Goal: Communication & Community: Answer question/provide support

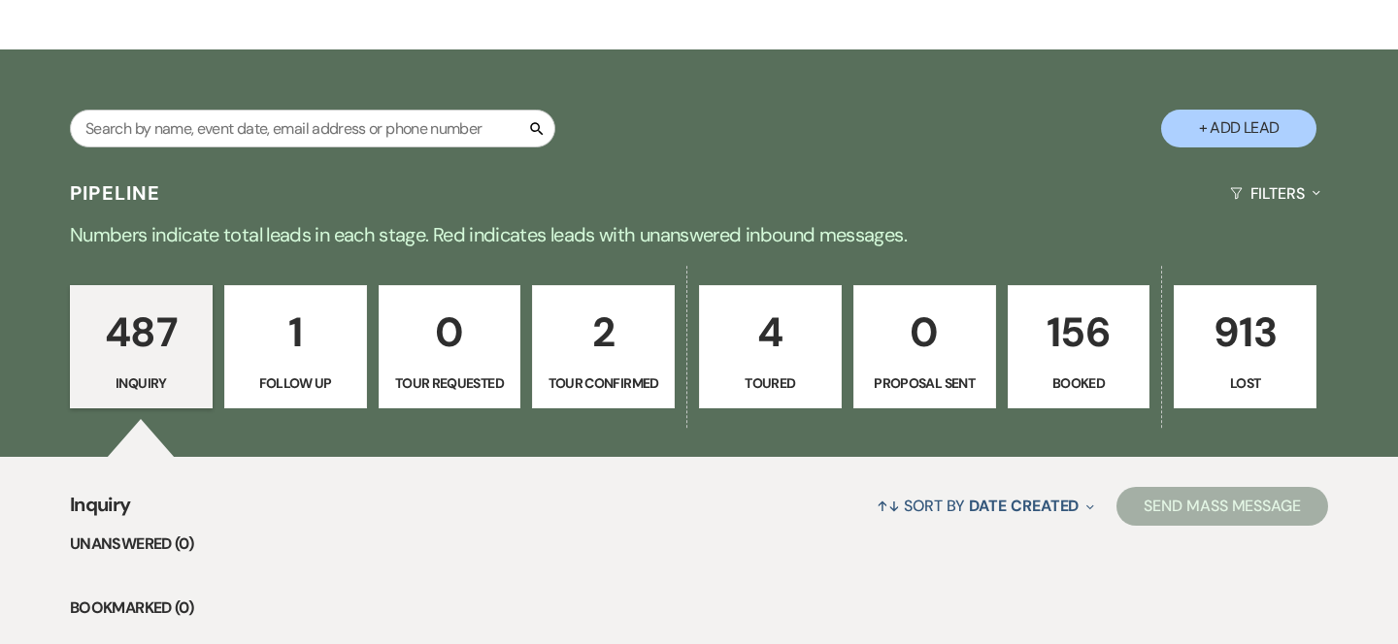
click at [1089, 345] on p "156" at bounding box center [1078, 332] width 117 height 65
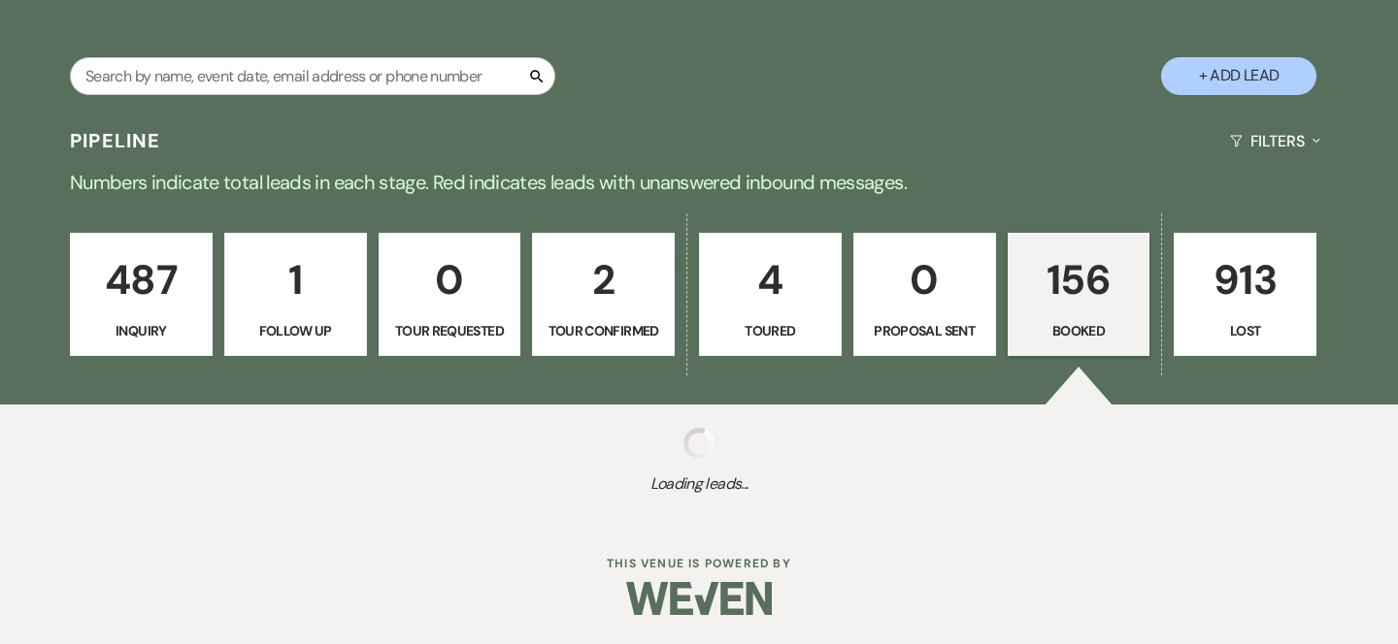
select select "7"
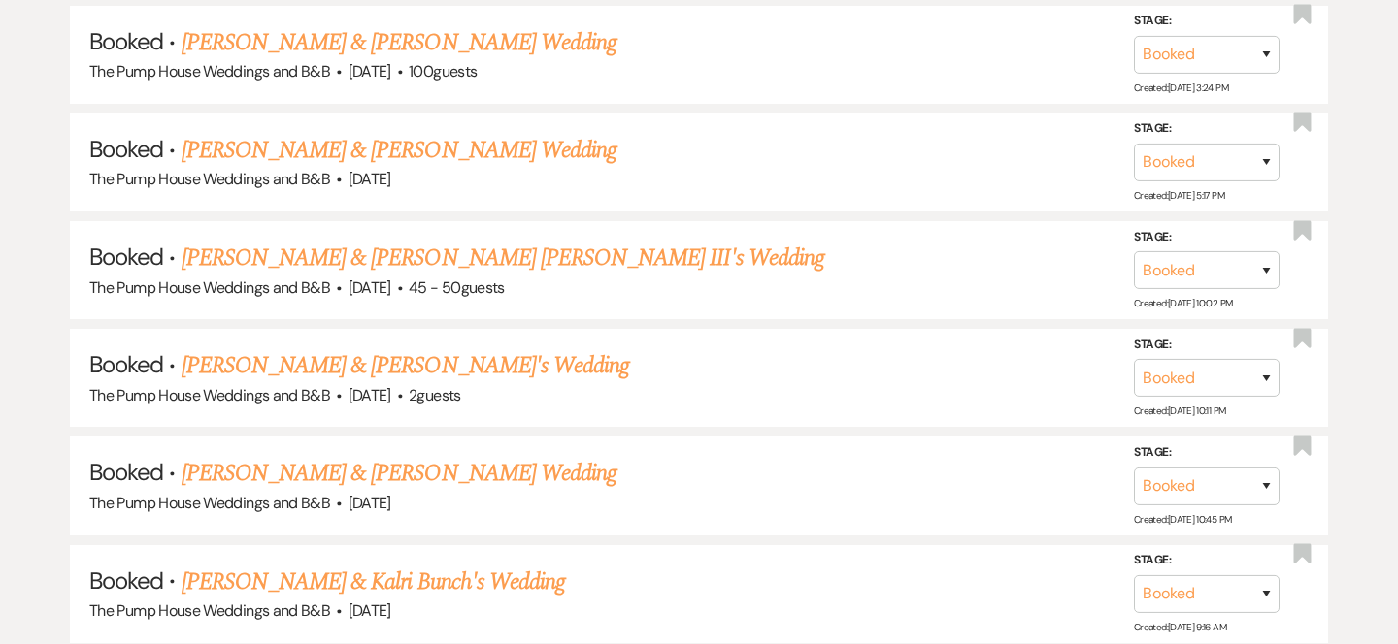
scroll to position [1247, 0]
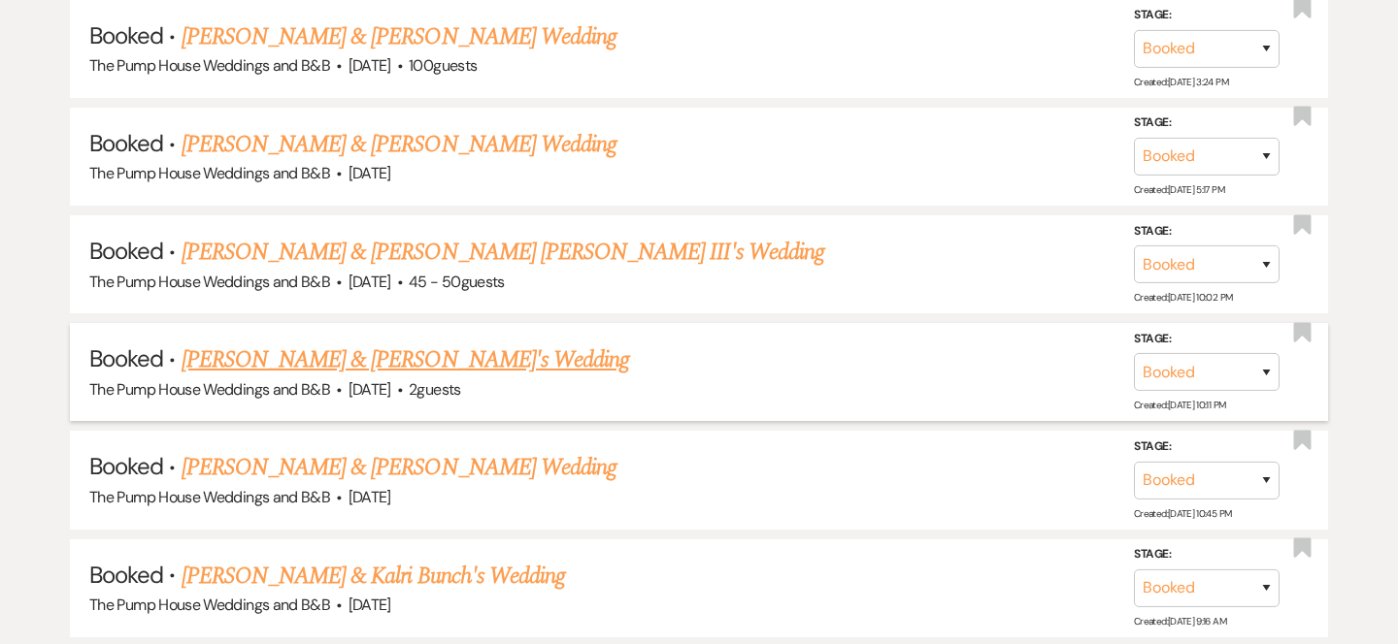
click at [445, 354] on link "[PERSON_NAME] & [PERSON_NAME]'s Wedding" at bounding box center [405, 360] width 448 height 35
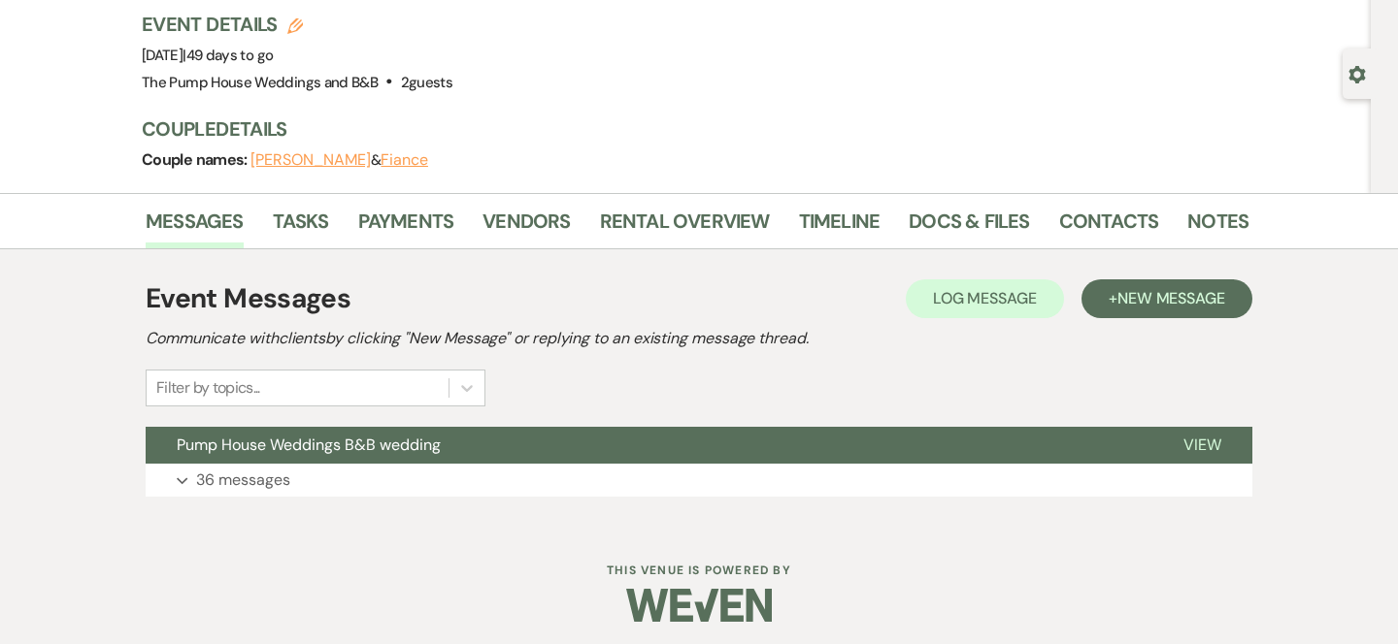
scroll to position [132, 0]
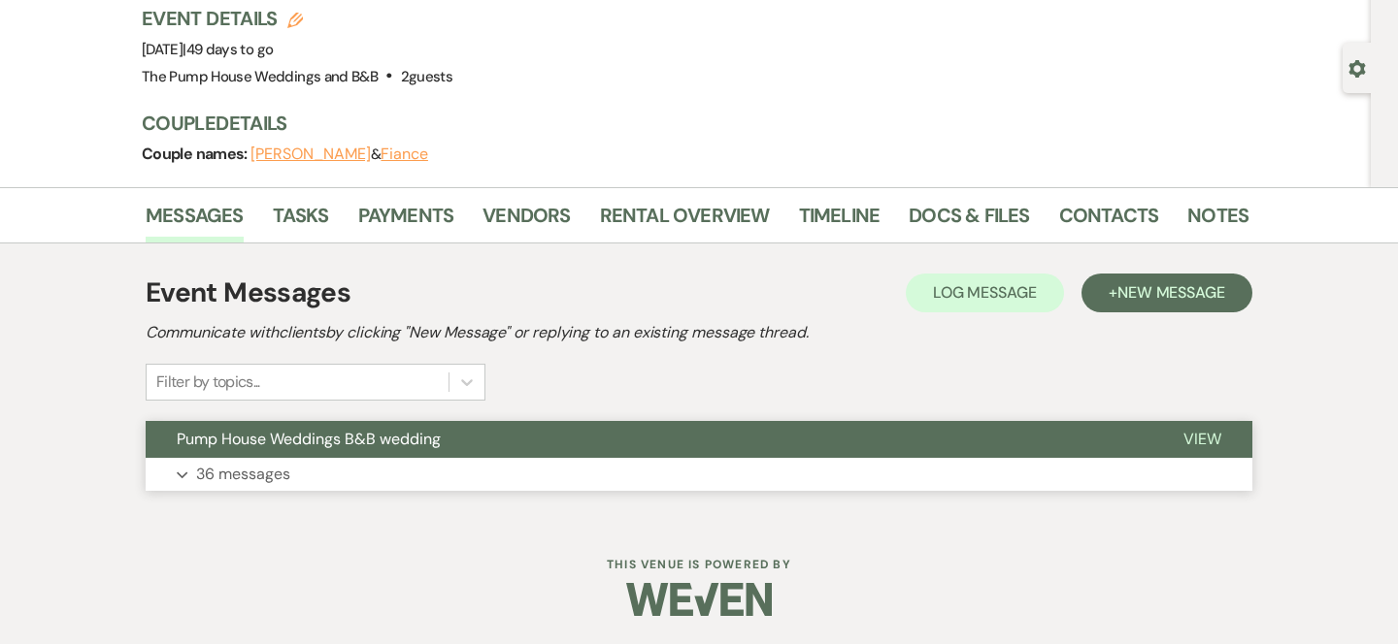
click at [460, 435] on button "Pump House Weddings B&B wedding" at bounding box center [649, 439] width 1006 height 37
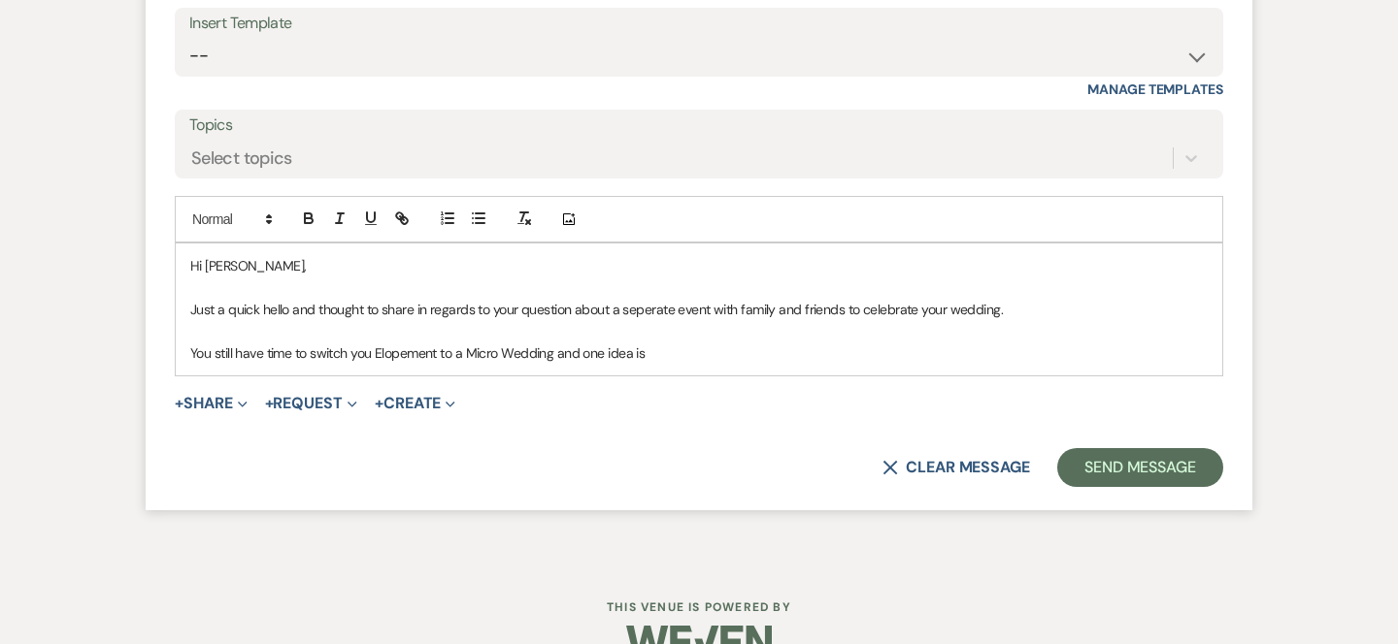
scroll to position [10623, 0]
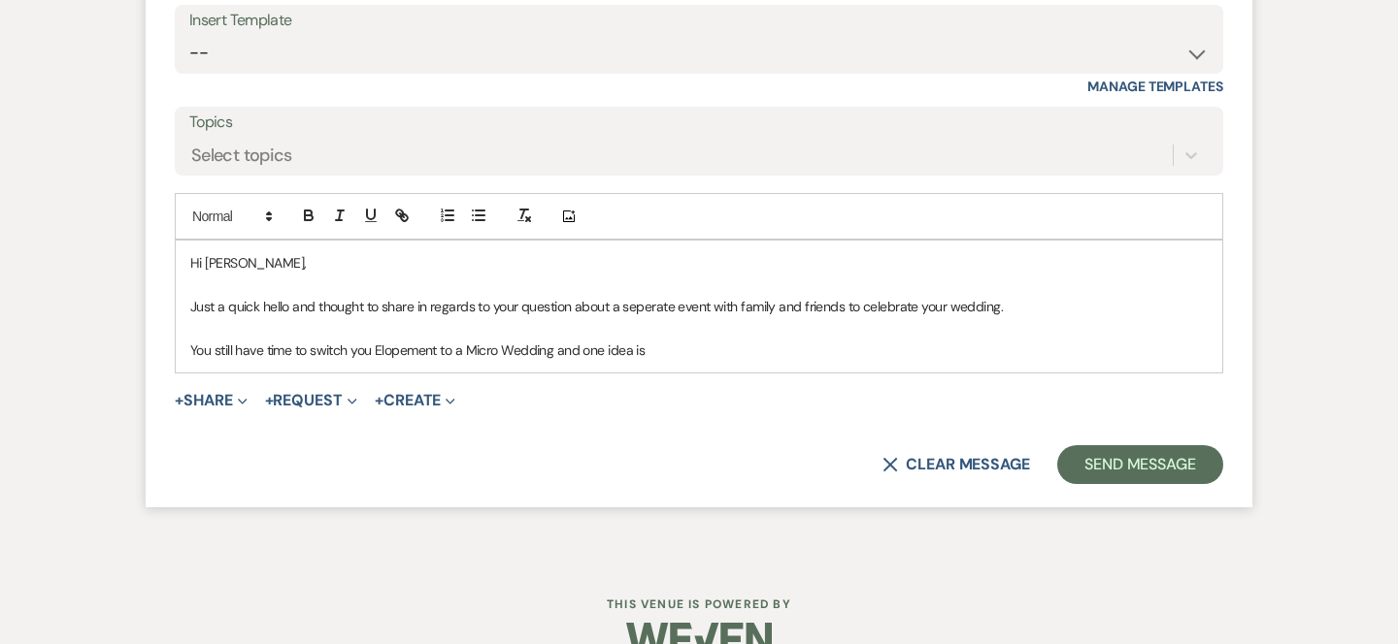
click at [372, 350] on p "You still have time to switch you Elopement to a Micro Wedding and one idea is" at bounding box center [698, 350] width 1017 height 21
drag, startPoint x: 653, startPoint y: 346, endPoint x: 560, endPoint y: 354, distance: 93.6
click at [561, 356] on p "You still have time to switch your Elopement to a Micro Wedding and one idea is" at bounding box center [698, 350] width 1017 height 21
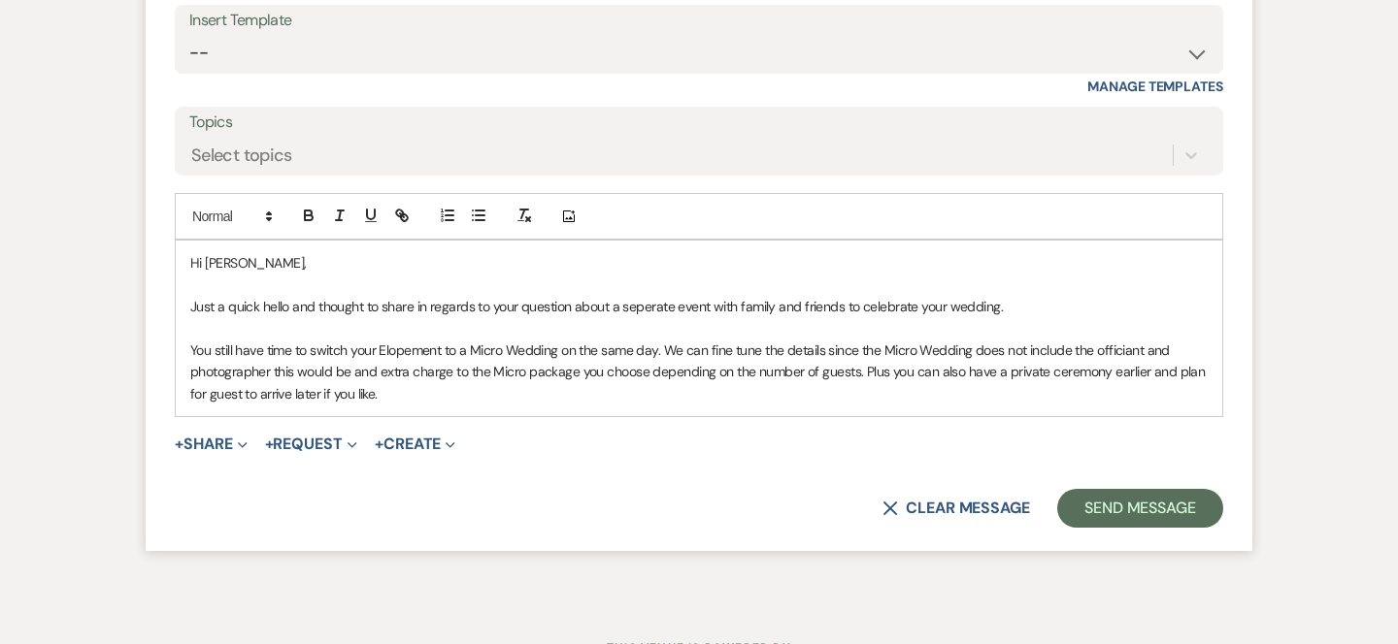
drag, startPoint x: 191, startPoint y: 298, endPoint x: 394, endPoint y: 399, distance: 226.6
click at [394, 399] on div "Hi [PERSON_NAME], Just a quick hello and thought to share in regards to your qu…" at bounding box center [699, 329] width 1046 height 176
copy div "Just a quick hello and thought to share in regards to your question about a sep…"
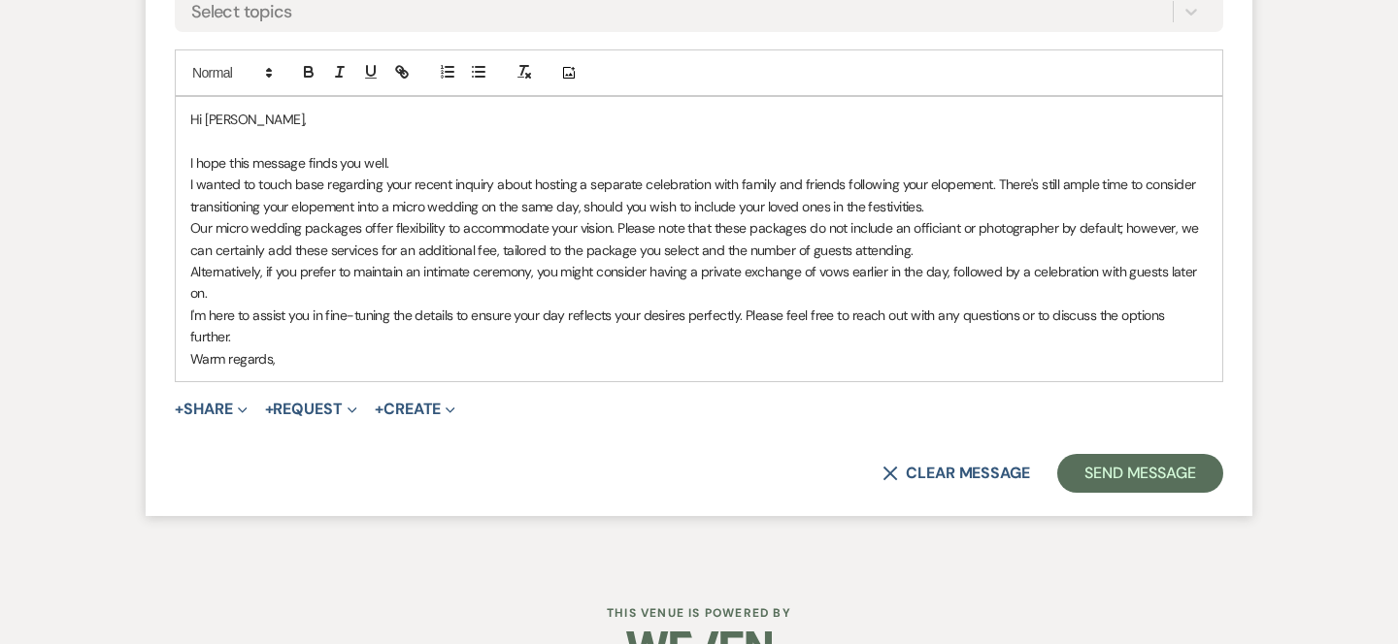
scroll to position [10765, 0]
click at [960, 211] on p "I wanted to touch base regarding your recent inquiry about hosting a separate c…" at bounding box center [698, 197] width 1017 height 44
click at [966, 204] on p "I wanted to touch base regarding your recent inquiry about hosting a separate c…" at bounding box center [698, 197] width 1017 height 44
click at [959, 250] on p "Our micro wedding packages offer flexibility to accommodate your vision. Please…" at bounding box center [698, 240] width 1017 height 44
click at [1089, 247] on p "Our micro wedding packages offer flexibility to accommodate your vision. Please…" at bounding box center [698, 240] width 1017 height 44
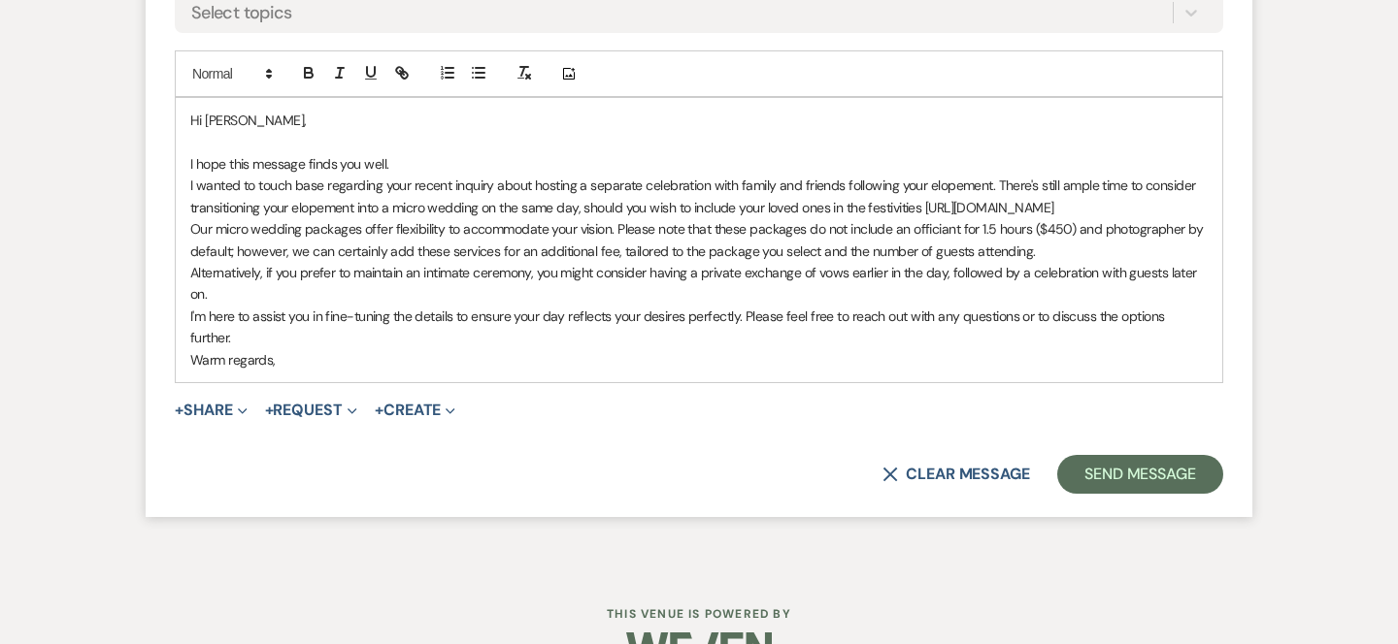
click at [960, 247] on p "Our micro wedding packages offer flexibility to accommodate your vision. Please…" at bounding box center [698, 240] width 1017 height 44
drag, startPoint x: 1021, startPoint y: 249, endPoint x: 1048, endPoint y: 251, distance: 27.2
click at [1053, 251] on p "Our micro wedding packages offer flexibility to accommodate your vision. Please…" at bounding box center [698, 240] width 1017 height 44
drag, startPoint x: 1003, startPoint y: 250, endPoint x: 1112, endPoint y: 250, distance: 109.7
click at [1112, 250] on p "Our micro wedding packages offer flexibility to accommodate your vision. Please…" at bounding box center [698, 240] width 1017 height 44
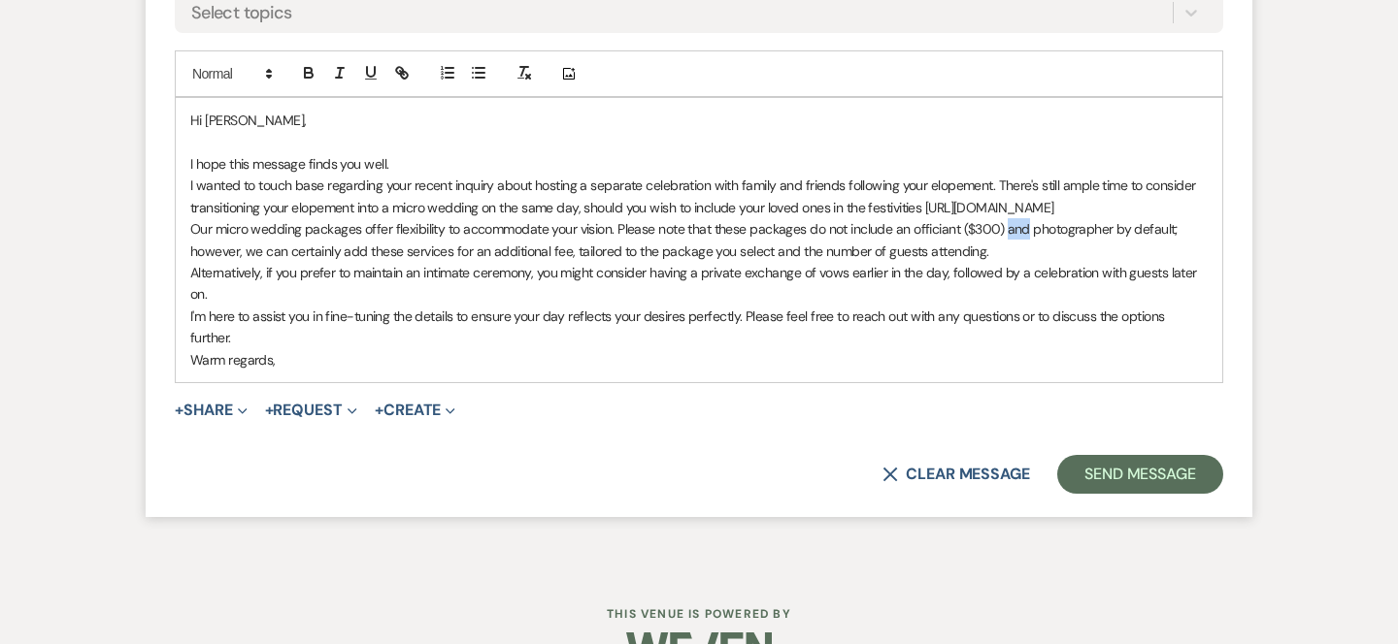
drag, startPoint x: 1027, startPoint y: 248, endPoint x: 1005, endPoint y: 250, distance: 22.4
click at [1005, 250] on p "Our micro wedding packages offer flexibility to accommodate your vision. Please…" at bounding box center [698, 240] width 1017 height 44
click at [1101, 253] on p "Our micro wedding packages offer flexibility to accommodate your vision. Please…" at bounding box center [698, 240] width 1017 height 44
click at [1022, 250] on p "Our micro wedding packages offer flexibility to accommodate your vision. Please…" at bounding box center [698, 240] width 1017 height 44
click at [1115, 247] on p "Our micro wedding packages offer flexibility to accommodate your vision. Please…" at bounding box center [698, 240] width 1017 height 44
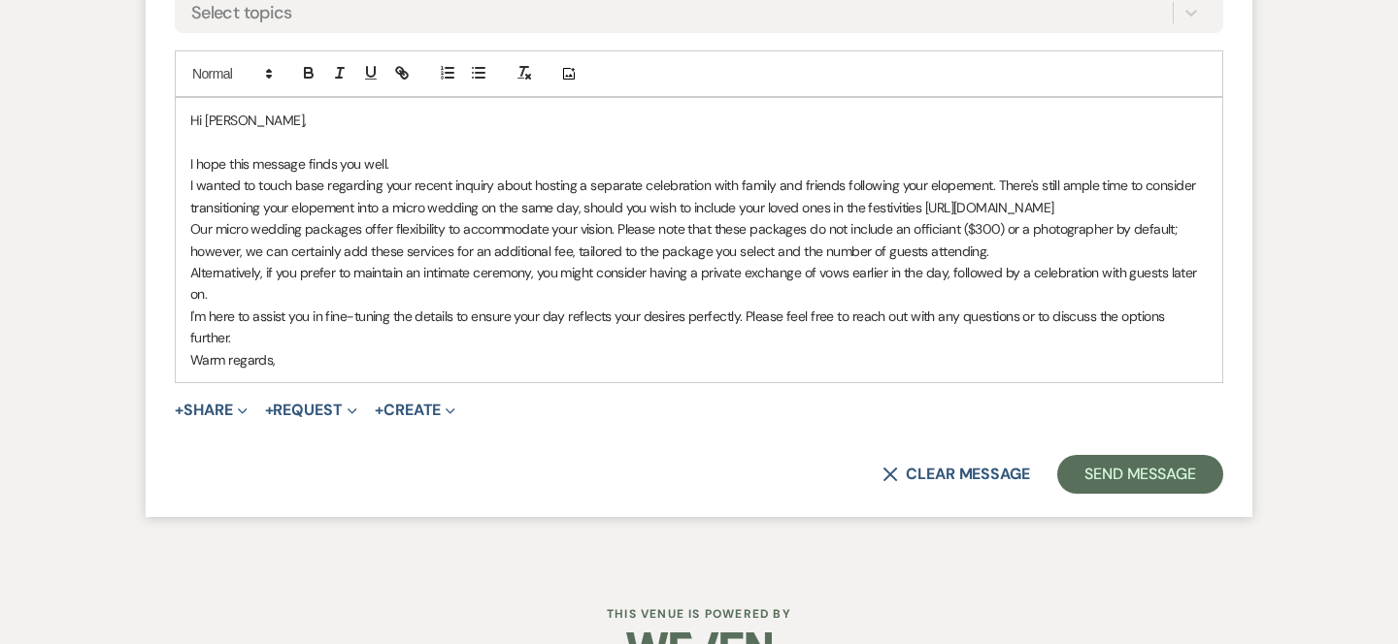
click at [1169, 249] on p "Our micro wedding packages offer flexibility to accommodate your vision. Please…" at bounding box center [698, 240] width 1017 height 44
drag, startPoint x: 686, startPoint y: 271, endPoint x: 576, endPoint y: 269, distance: 110.7
click at [576, 262] on p "Our micro wedding packages offer flexibility to accommodate your vision. Please…" at bounding box center [698, 240] width 1017 height 44
click at [661, 262] on p "Our micro wedding packages offer flexibility to accommodate your vision. Please…" at bounding box center [698, 240] width 1017 height 44
click at [684, 262] on p "Our micro wedding packages offer flexibility to accommodate your vision. Please…" at bounding box center [698, 240] width 1017 height 44
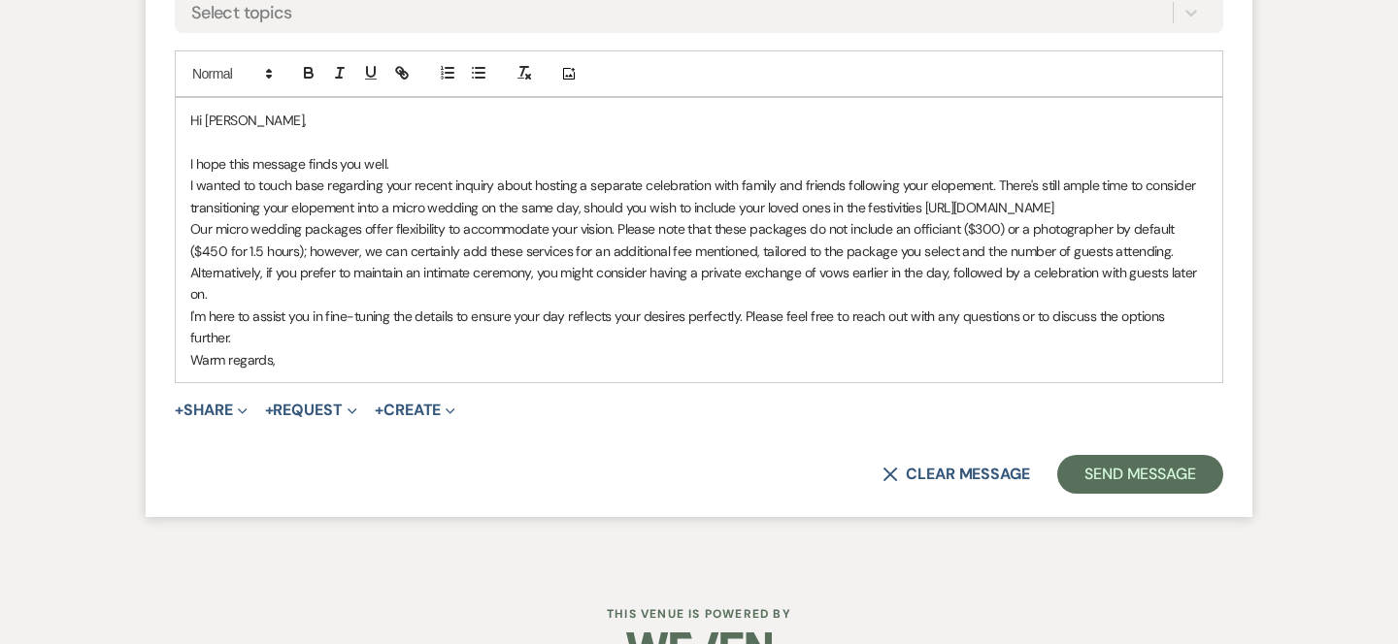
click at [210, 306] on p "Alternatively, if you prefer to maintain an intimate ceremony, you might consid…" at bounding box center [698, 284] width 1017 height 44
click at [304, 361] on p "Warm regards," at bounding box center [698, 359] width 1017 height 21
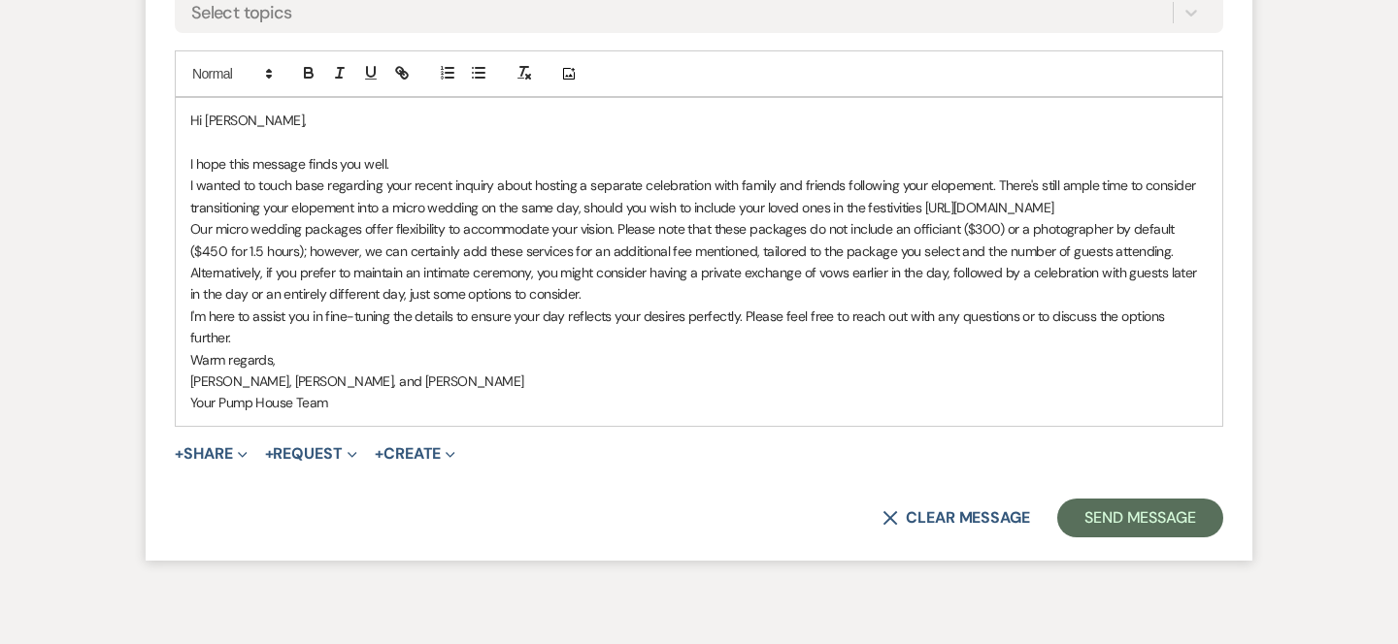
click at [1211, 337] on div "Hi [PERSON_NAME], I hope this message finds you well. I wanted to touch base re…" at bounding box center [699, 261] width 1046 height 327
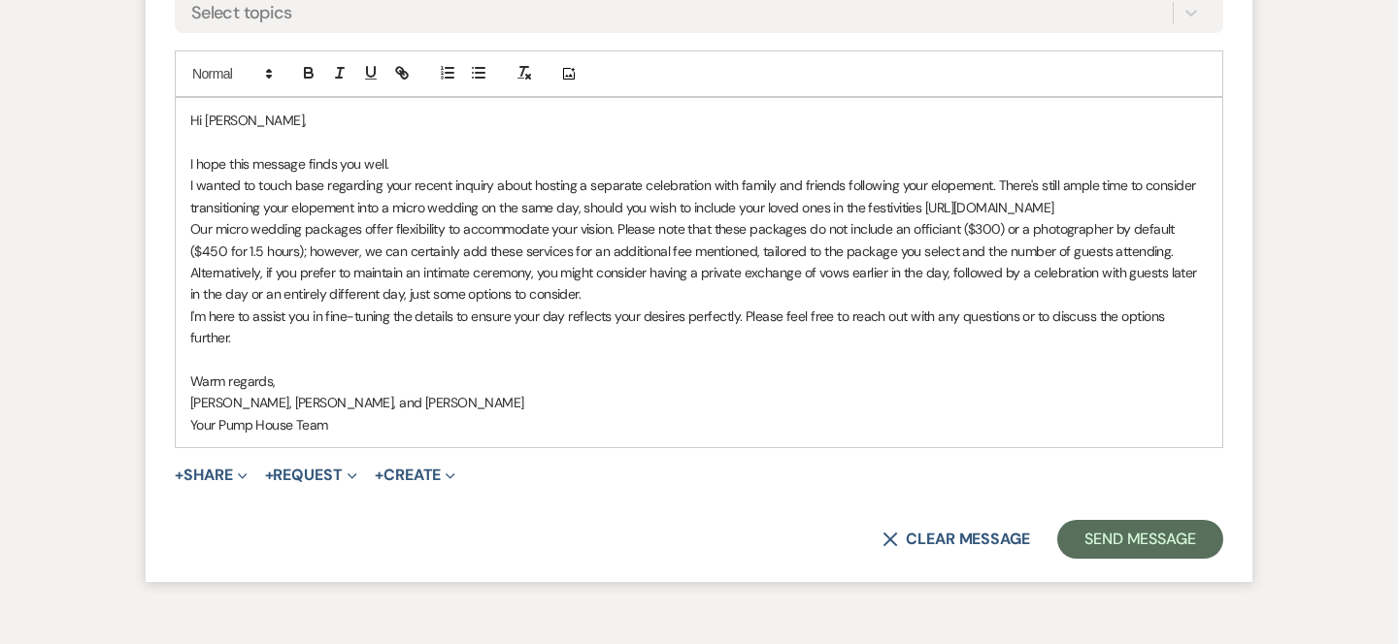
click at [965, 250] on p "Our micro wedding packages offer flexibility to accommodate your vision. Please…" at bounding box center [698, 240] width 1017 height 44
click at [194, 262] on p "Our micro wedding packages offer flexibility to accommodate your vision. Please…" at bounding box center [698, 240] width 1017 height 44
click at [1139, 531] on button "Send Message" at bounding box center [1140, 539] width 166 height 39
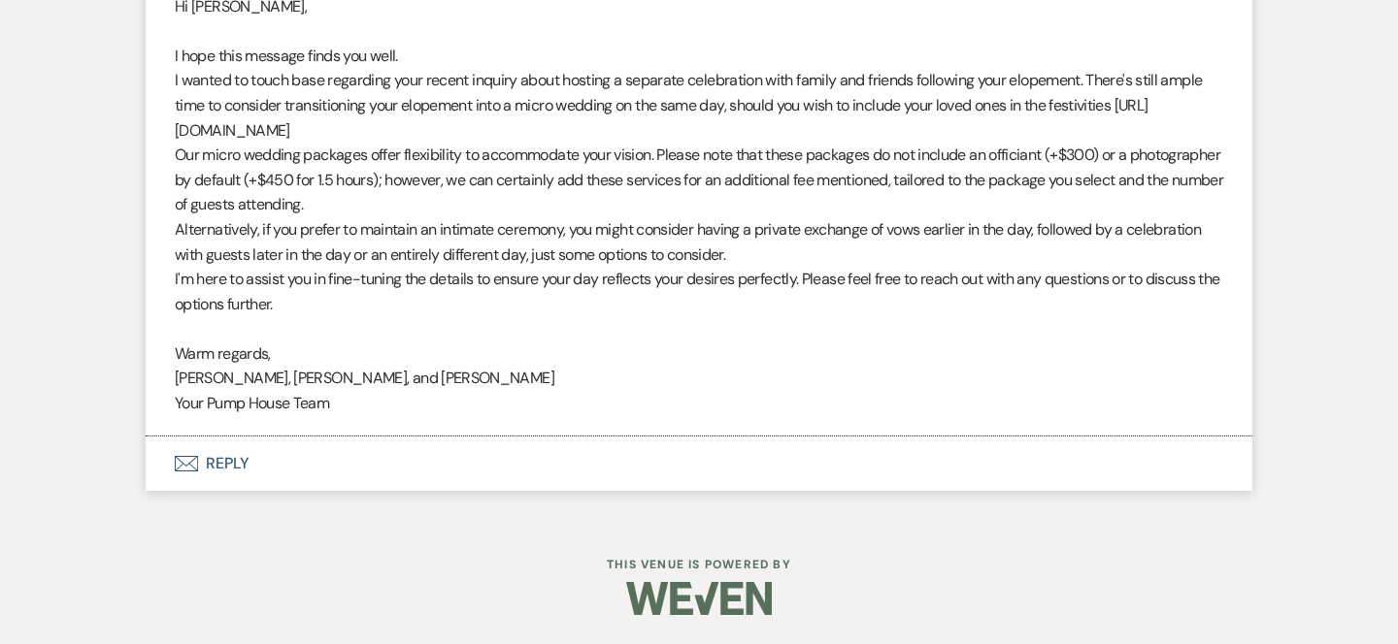
scroll to position [10544, 0]
select select "7"
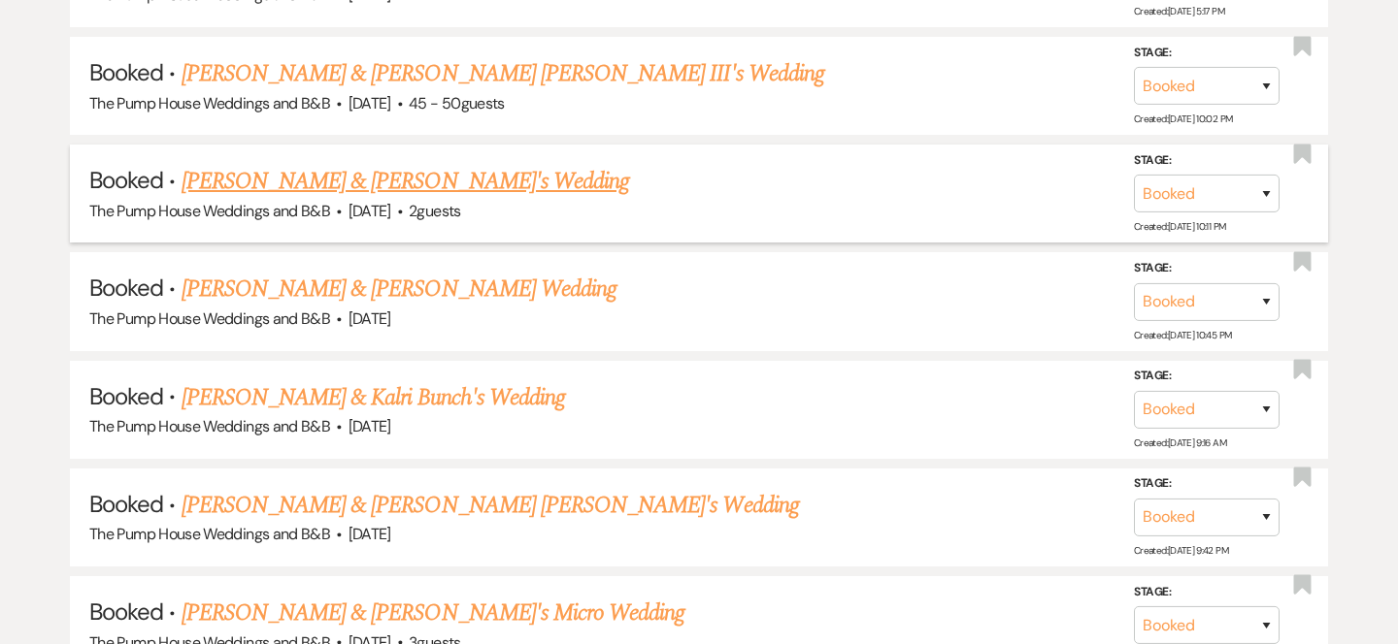
scroll to position [1382, 0]
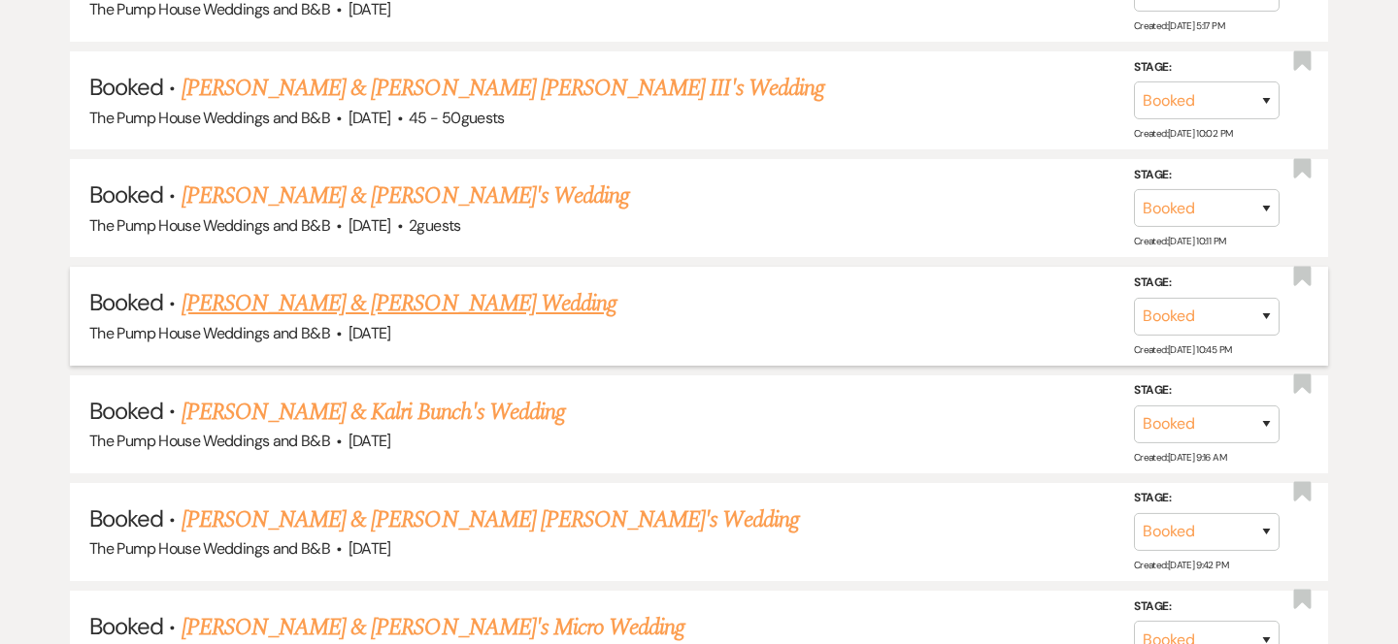
click at [387, 304] on link "[PERSON_NAME] & [PERSON_NAME] Wedding" at bounding box center [398, 303] width 435 height 35
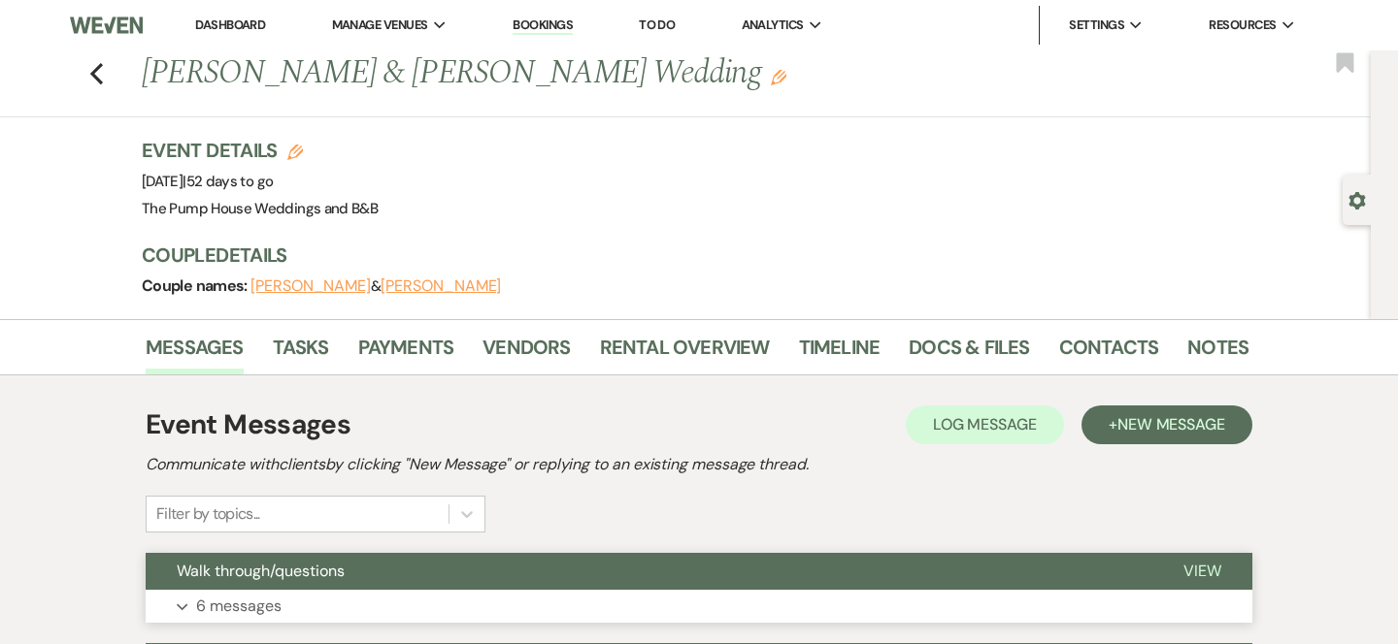
click at [424, 561] on button "Walk through/questions" at bounding box center [649, 571] width 1006 height 37
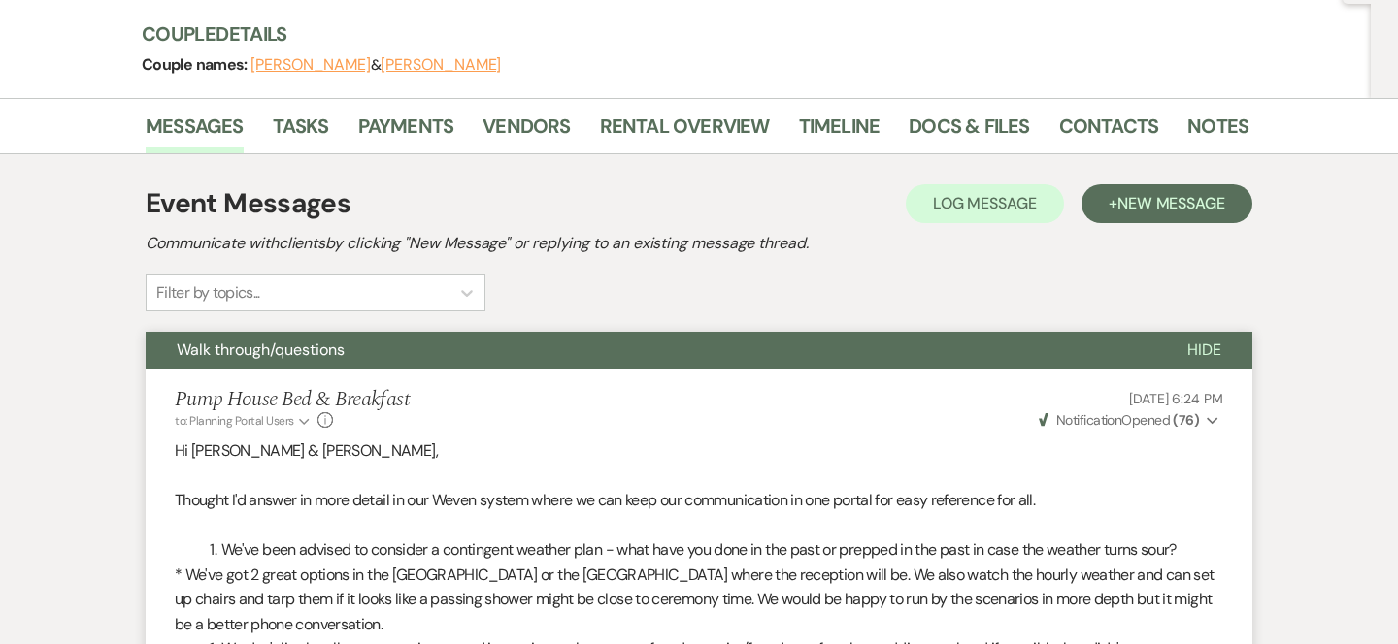
scroll to position [129, 0]
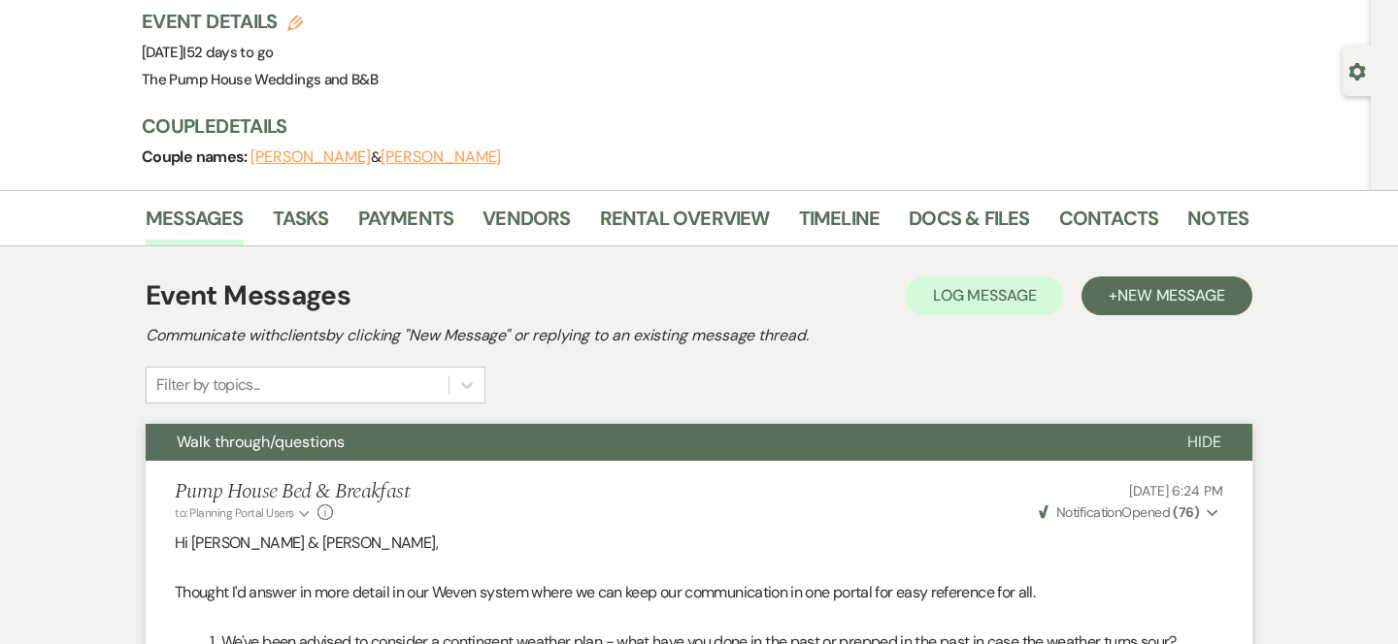
select select "7"
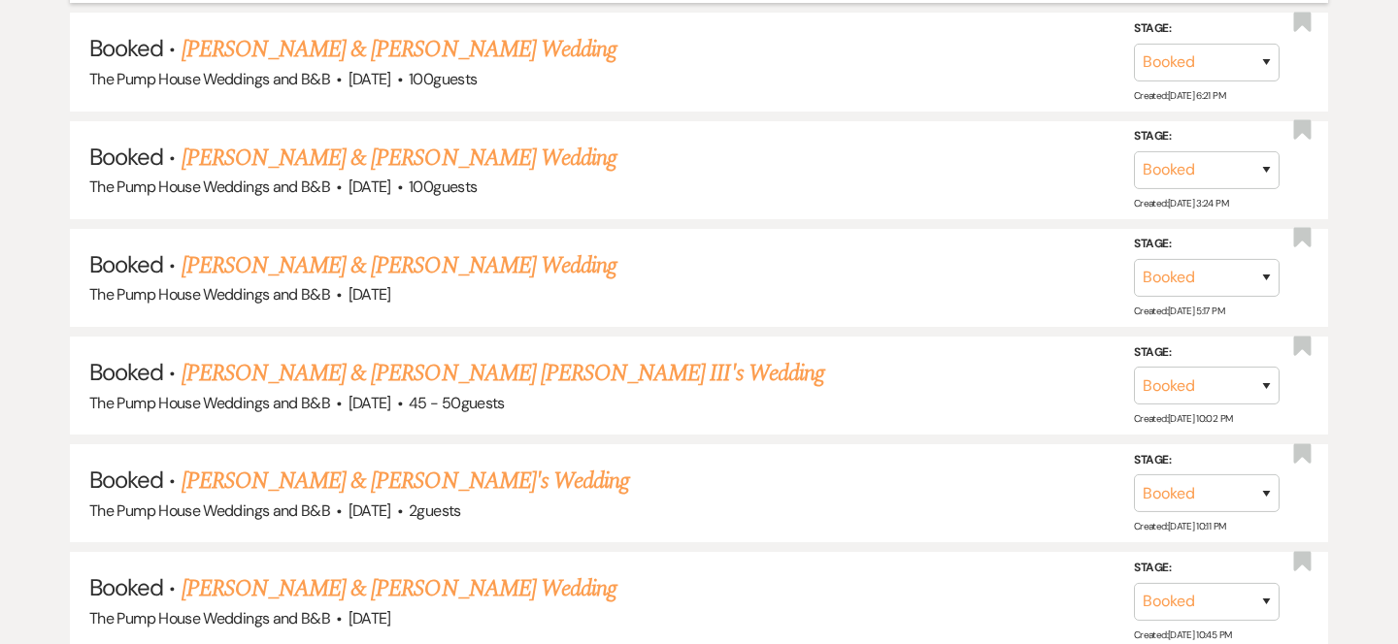
scroll to position [1134, 0]
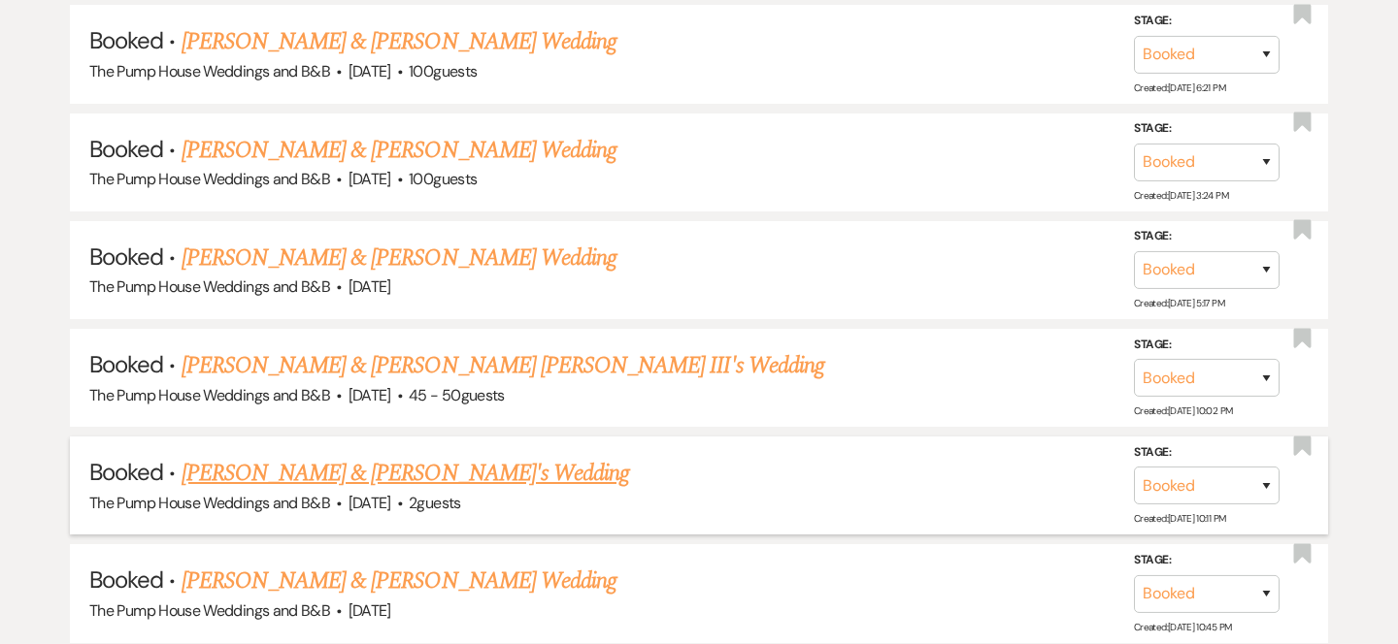
click at [339, 474] on link "[PERSON_NAME] & [PERSON_NAME]'s Wedding" at bounding box center [405, 473] width 448 height 35
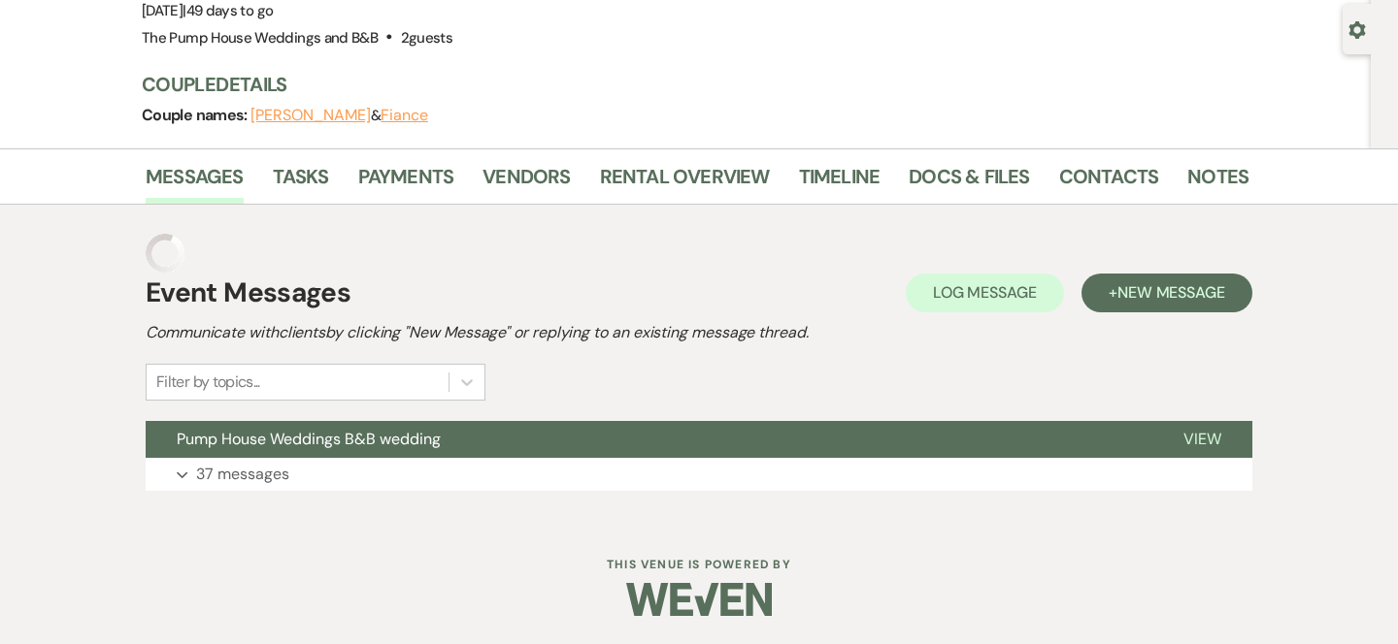
scroll to position [132, 0]
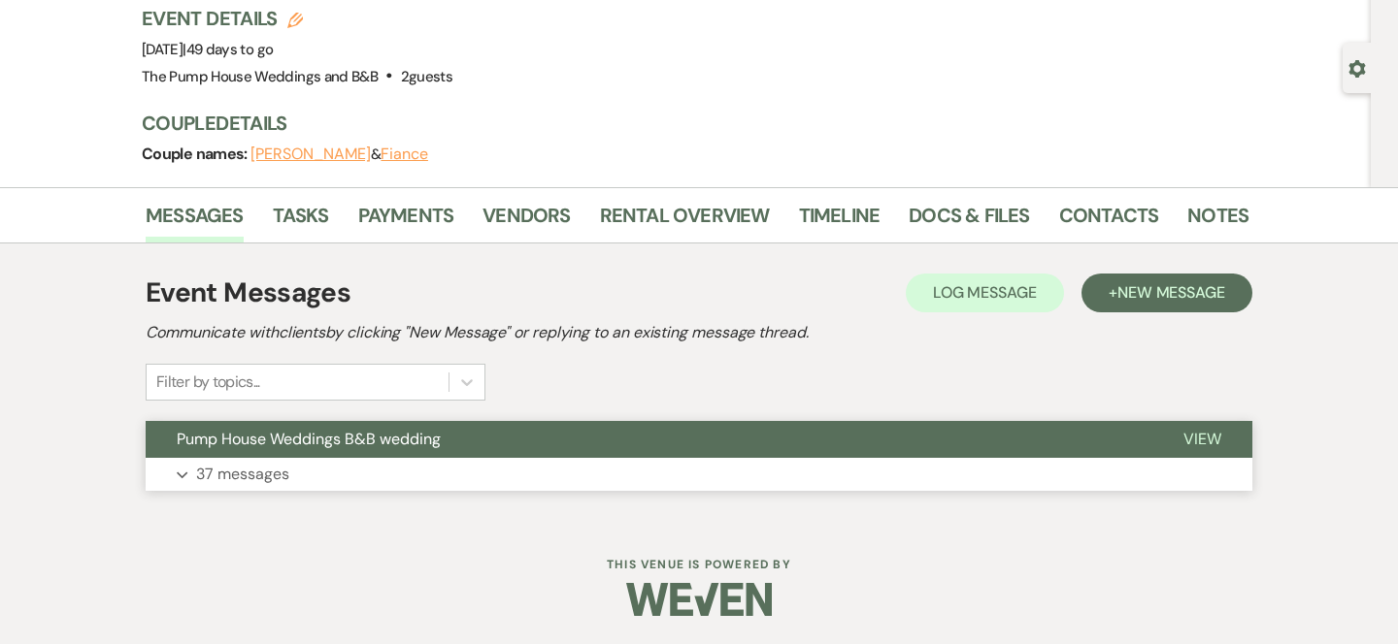
click at [352, 440] on span "Pump House Weddings B&B wedding" at bounding box center [309, 439] width 264 height 20
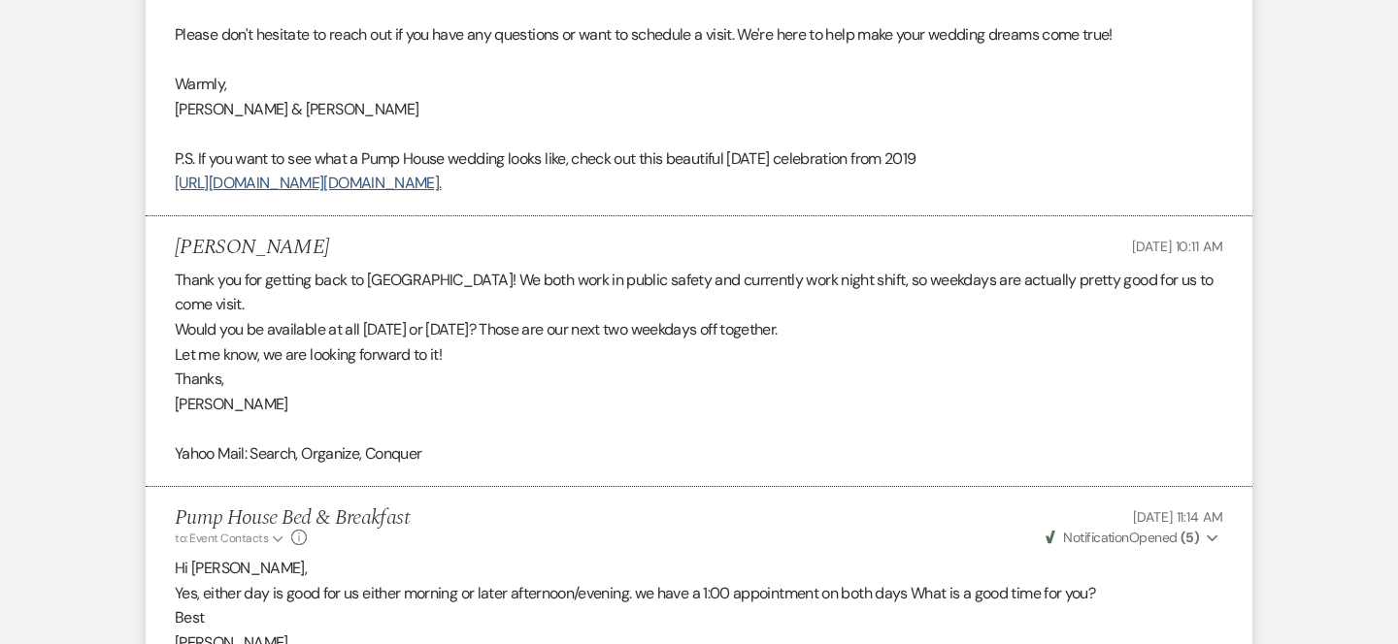
scroll to position [0, 0]
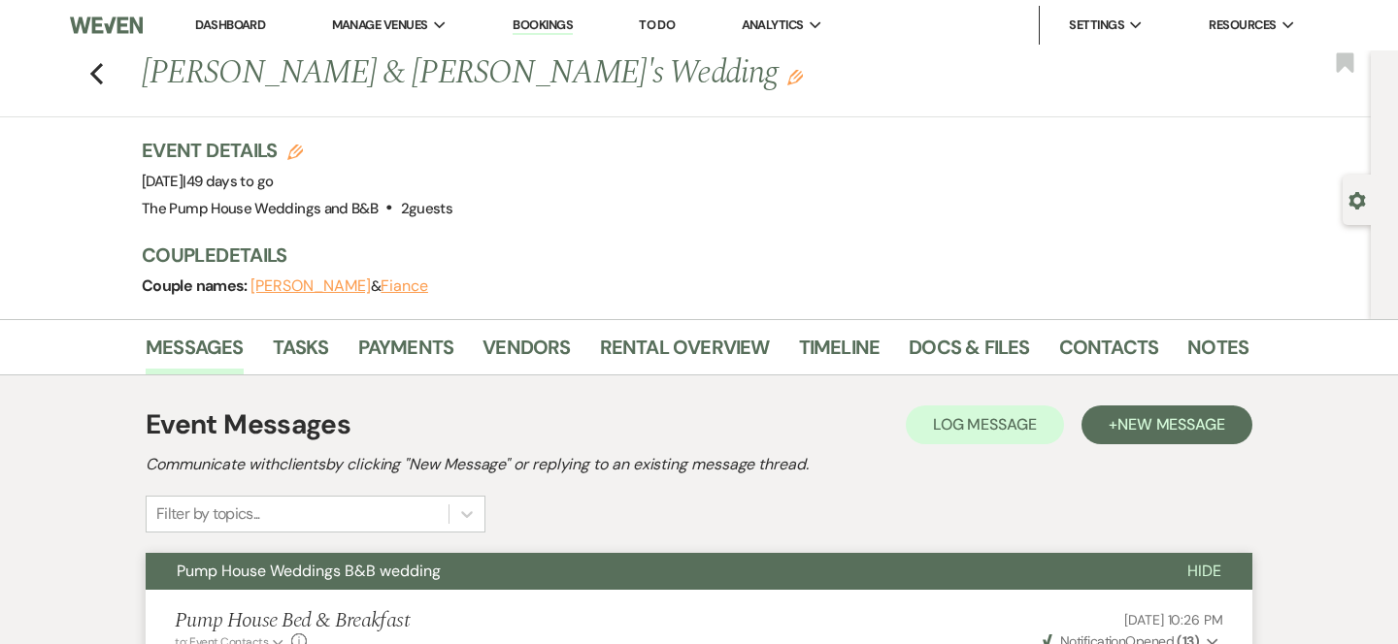
click at [321, 285] on button "[PERSON_NAME]" at bounding box center [310, 287] width 120 height 16
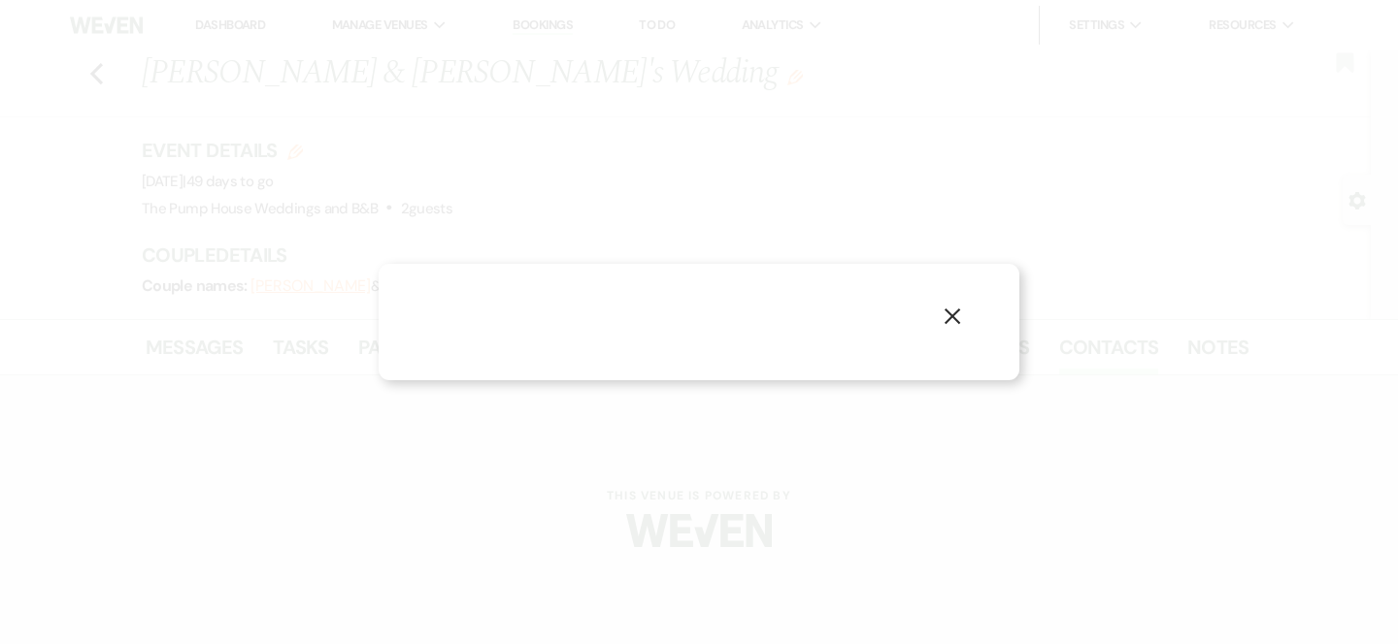
select select "1"
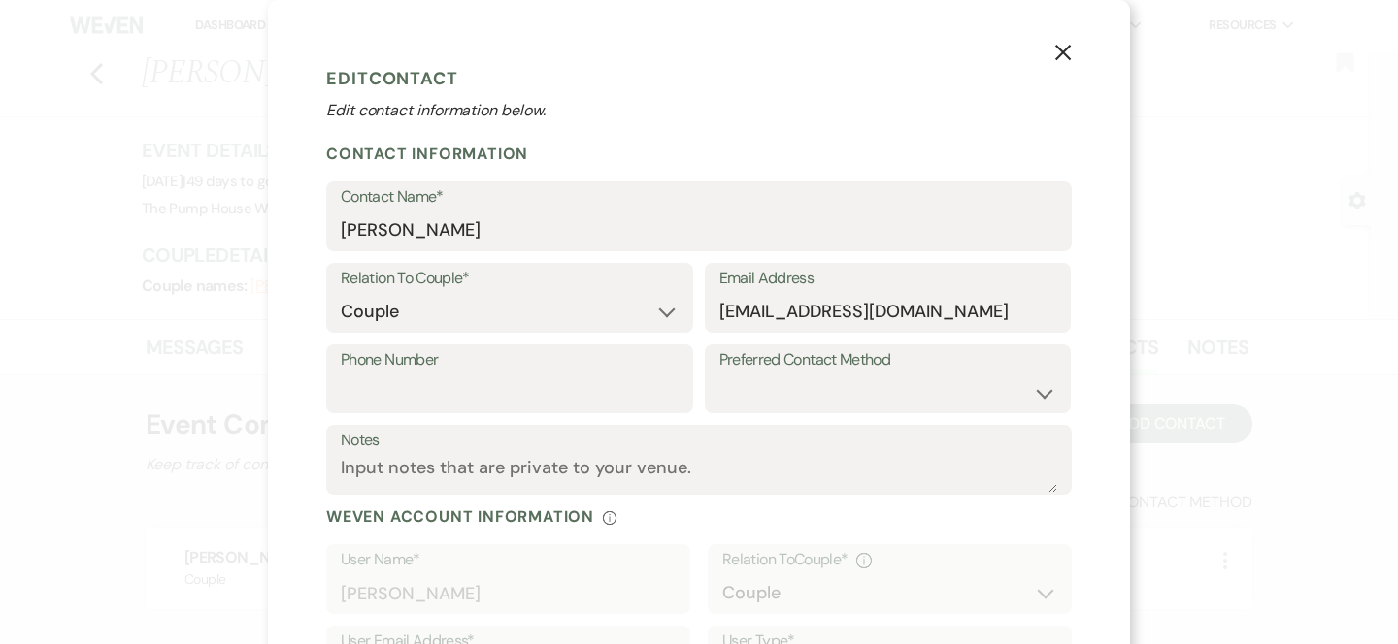
drag, startPoint x: 714, startPoint y: 310, endPoint x: 859, endPoint y: 309, distance: 144.6
click at [860, 311] on div "Email Address [EMAIL_ADDRESS][DOMAIN_NAME]" at bounding box center [888, 298] width 367 height 70
drag, startPoint x: 721, startPoint y: 308, endPoint x: 943, endPoint y: 296, distance: 222.6
click at [946, 300] on input "[EMAIL_ADDRESS][DOMAIN_NAME]" at bounding box center [888, 312] width 338 height 38
drag, startPoint x: 950, startPoint y: 309, endPoint x: 720, endPoint y: 290, distance: 230.8
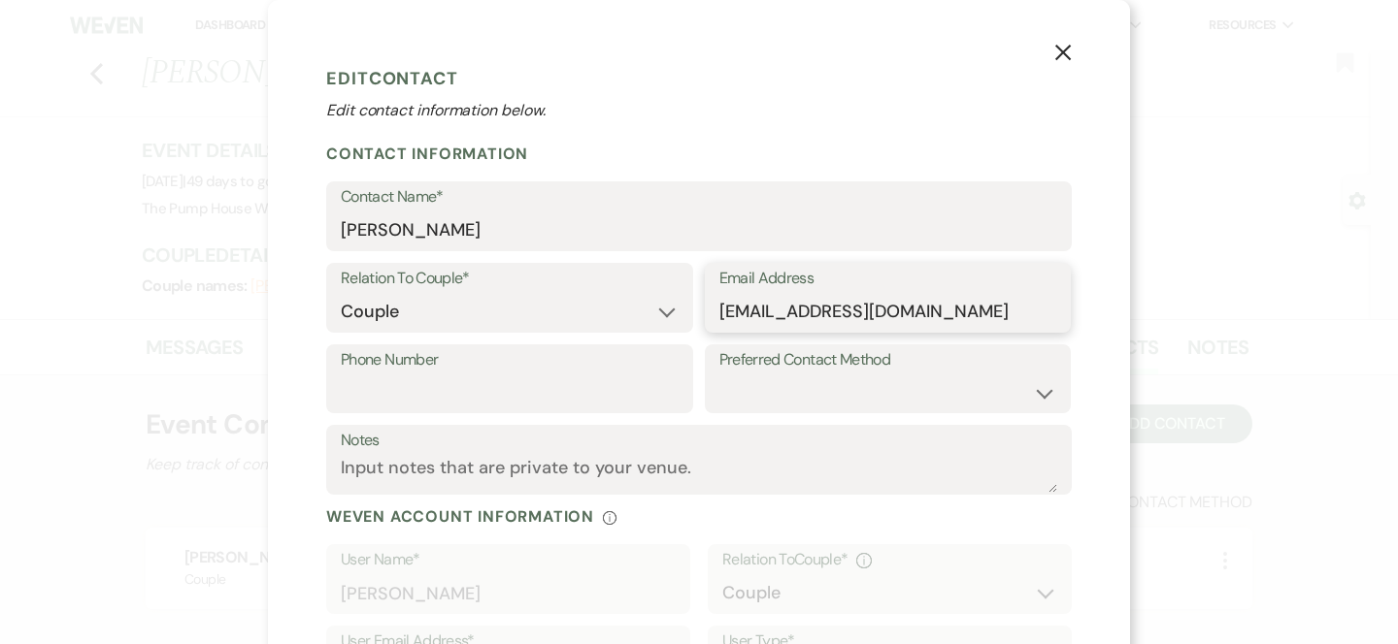
click at [723, 294] on input "[EMAIL_ADDRESS][DOMAIN_NAME]" at bounding box center [888, 312] width 338 height 38
click at [1051, 57] on button "X" at bounding box center [1062, 52] width 29 height 34
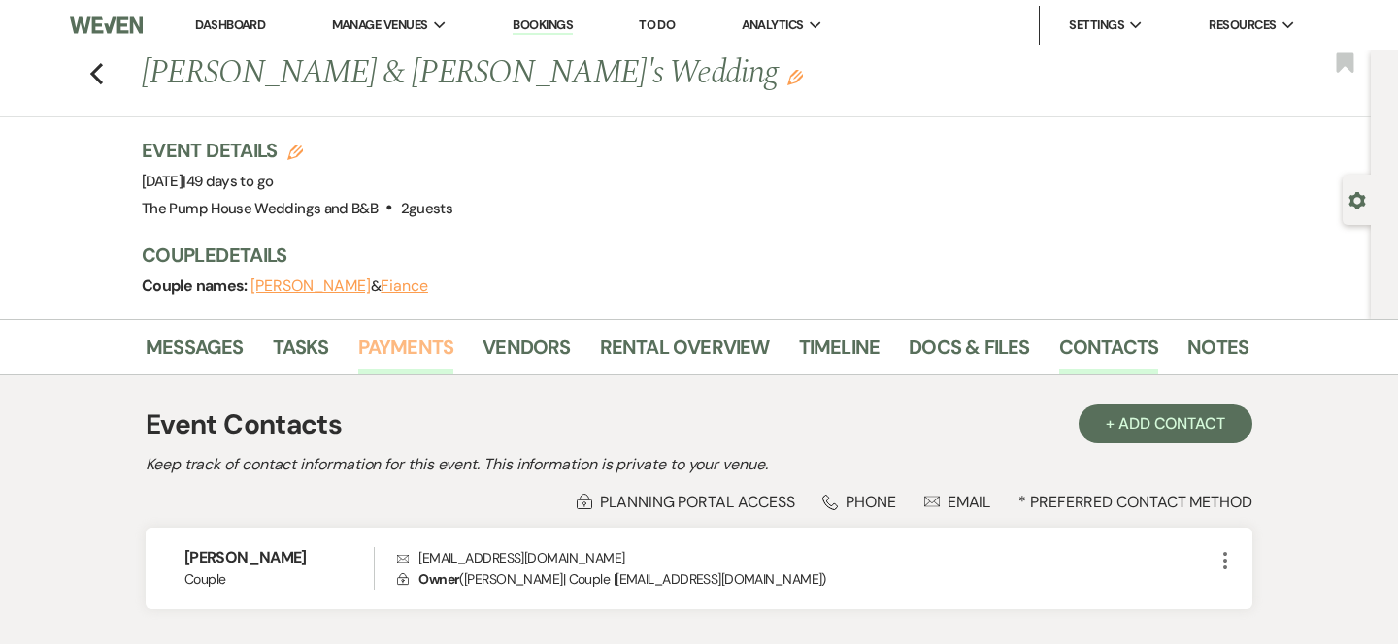
click at [435, 344] on link "Payments" at bounding box center [406, 353] width 96 height 43
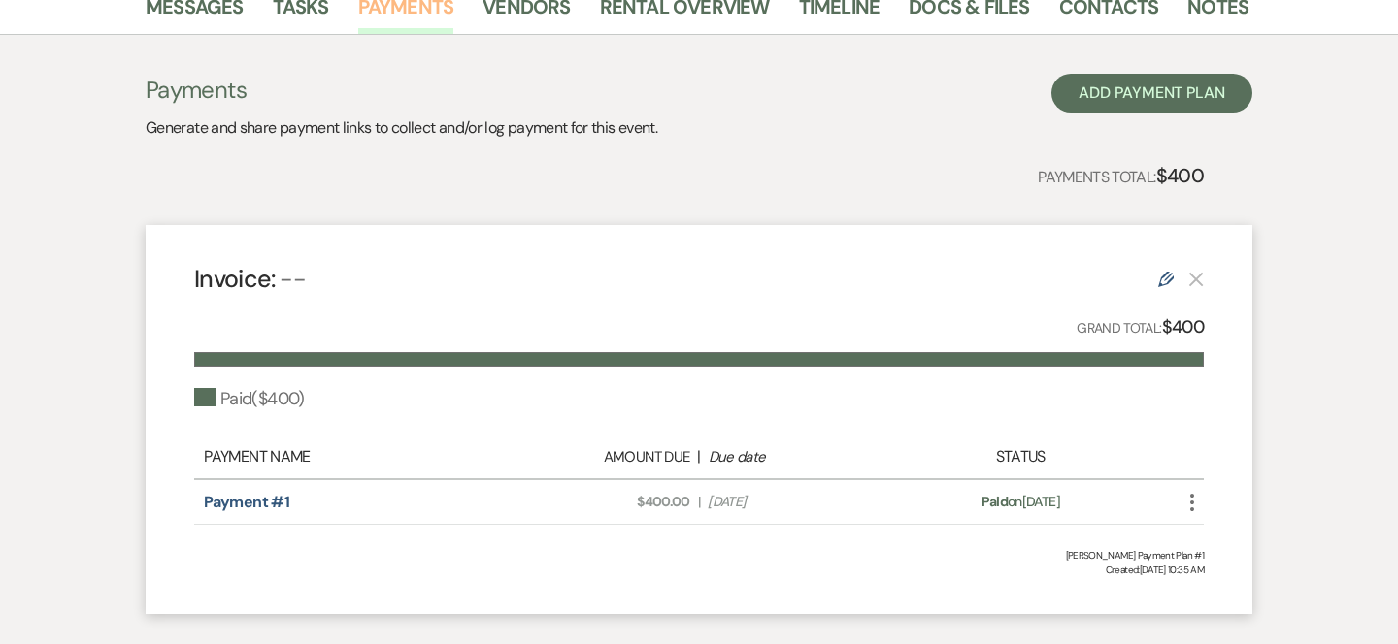
scroll to position [391, 0]
